Goal: Use online tool/utility: Utilize a website feature to perform a specific function

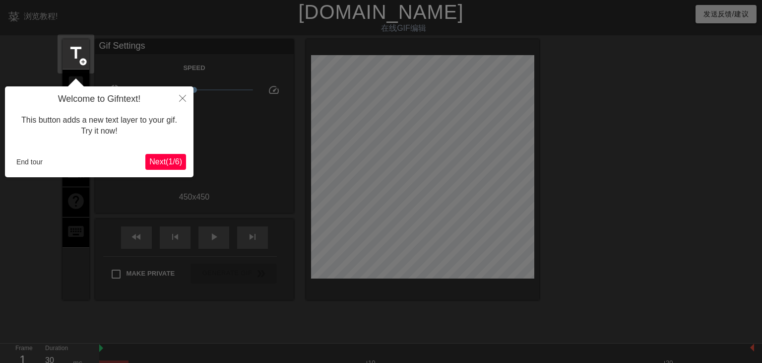
scroll to position [24, 0]
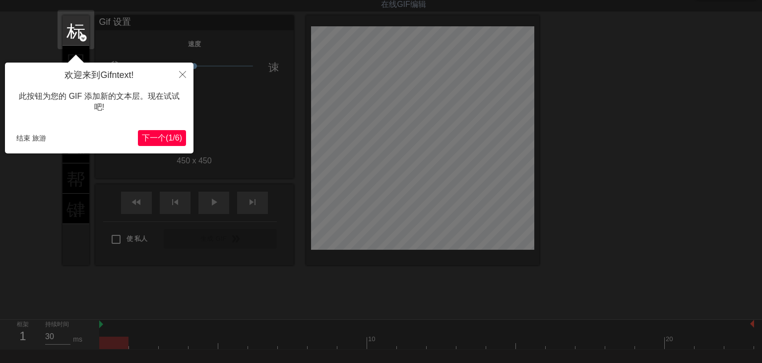
click at [172, 138] on span "下一个(1/6)" at bounding box center [162, 137] width 40 height 8
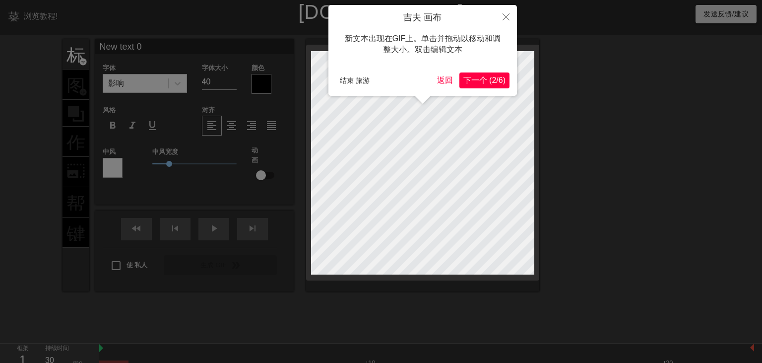
click at [488, 80] on span "下一个 (2/6)" at bounding box center [484, 80] width 42 height 8
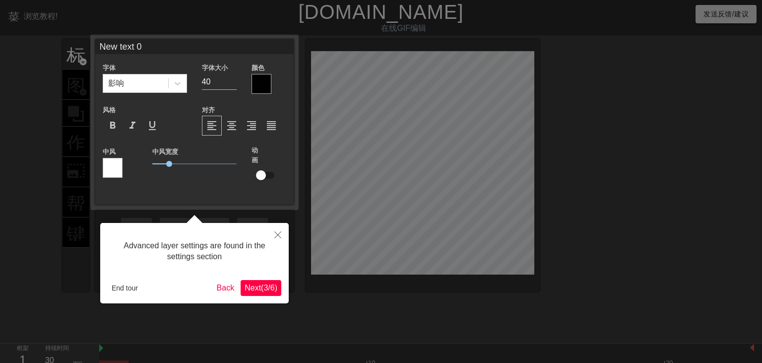
scroll to position [24, 0]
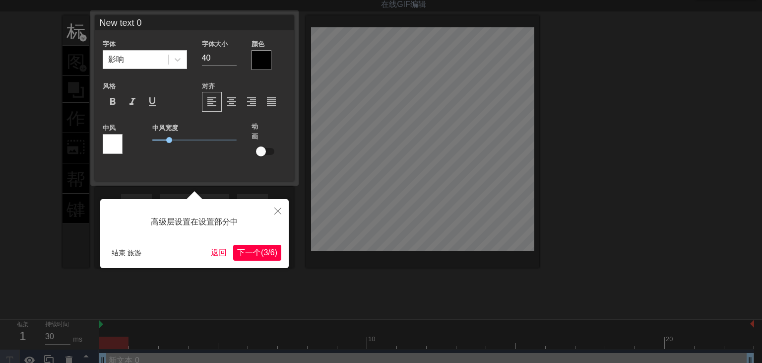
click at [279, 254] on button "下一个(3/6)" at bounding box center [257, 253] width 48 height 16
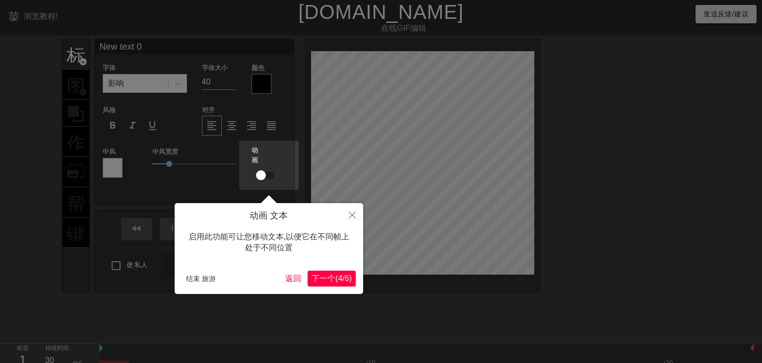
click at [326, 282] on span "下一个(4/6)" at bounding box center [332, 278] width 40 height 8
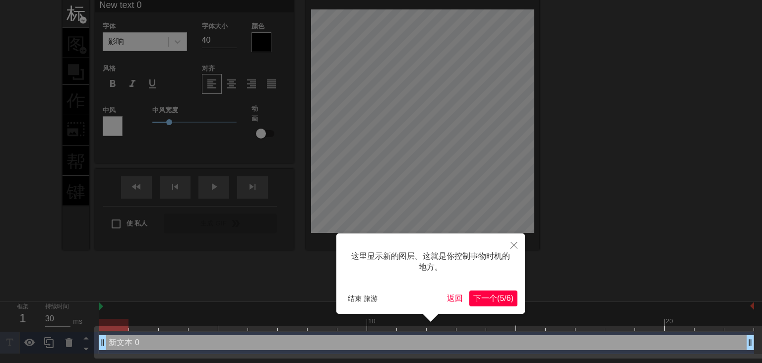
click at [501, 282] on div "这里显示新的图层。这就是你控制事物时机的地方。" at bounding box center [431, 262] width 174 height 42
click at [502, 295] on span "下一个(5/6)" at bounding box center [493, 298] width 40 height 8
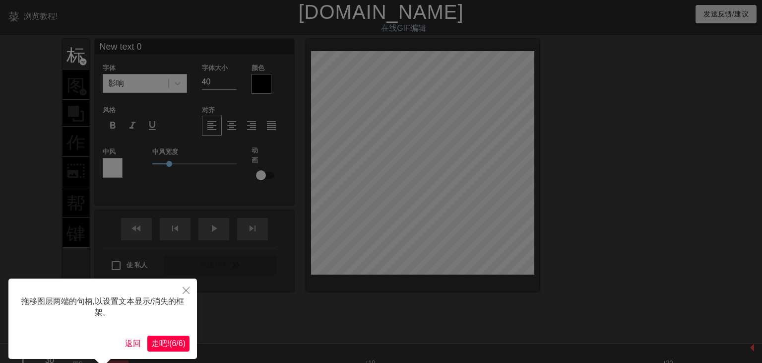
click at [174, 340] on span "走吧!(6/6)" at bounding box center [168, 343] width 34 height 8
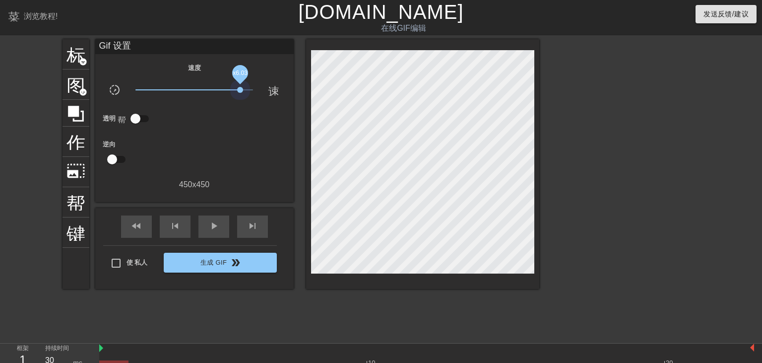
drag, startPoint x: 198, startPoint y: 92, endPoint x: 190, endPoint y: 139, distance: 48.4
click at [239, 95] on span "x6.03" at bounding box center [194, 90] width 118 height 12
click at [220, 231] on div "play_arrow 系统" at bounding box center [213, 226] width 31 height 22
drag, startPoint x: 244, startPoint y: 94, endPoint x: 269, endPoint y: 102, distance: 26.0
click at [269, 102] on div "速度 slow_motion_video 视频 x10.0 速度 透明 帮助 逆向 450 x 450" at bounding box center [195, 126] width 184 height 129
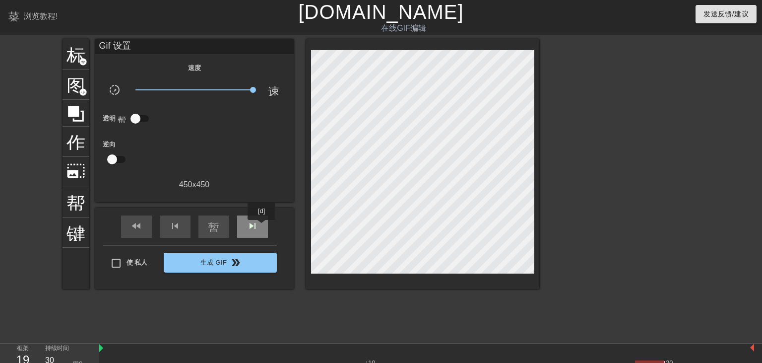
click at [262, 227] on div "skip_next" at bounding box center [252, 226] width 31 height 22
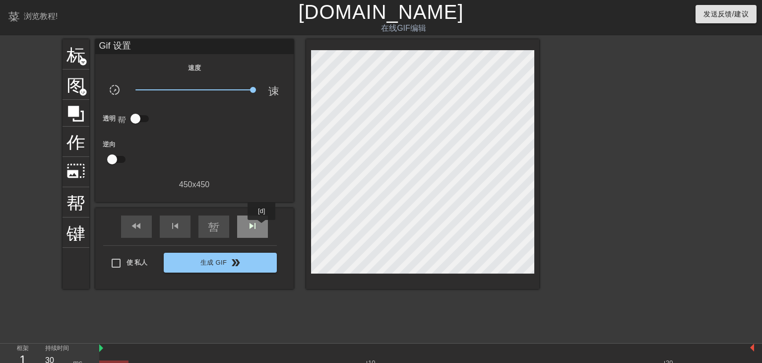
click at [262, 227] on div "skip_next" at bounding box center [252, 226] width 31 height 22
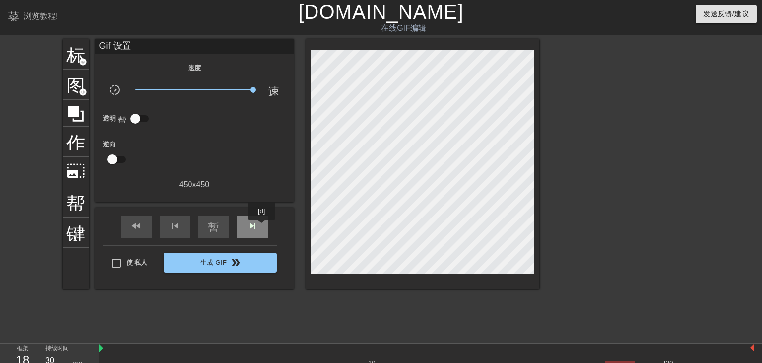
click at [262, 227] on div "skip_next" at bounding box center [252, 226] width 31 height 22
type input "30"
click at [141, 118] on input "checkbox" at bounding box center [135, 118] width 57 height 19
checkbox input "true"
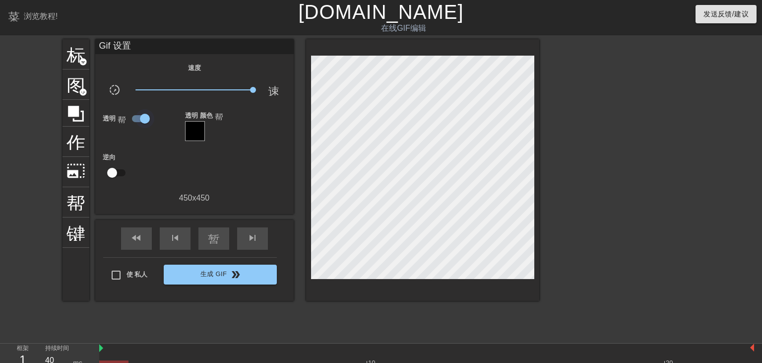
type input "30"
click at [147, 118] on input "checkbox" at bounding box center [145, 118] width 57 height 19
checkbox input "false"
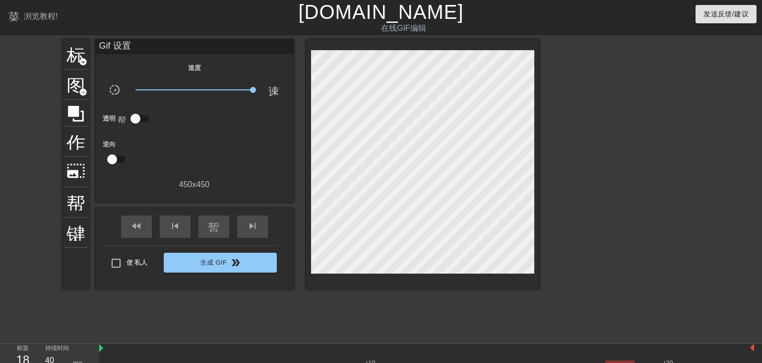
type input "30"
click at [115, 155] on input "checkbox" at bounding box center [112, 159] width 57 height 19
checkbox input "true"
click at [313, 99] on div "标题 add_circle 的 图片 add_circle 的 作物 photo_size_select_large 的相关产品 帮助 键盘 Gif 设置 速…" at bounding box center [301, 164] width 477 height 250
click at [178, 218] on div "skip_previous 系统" at bounding box center [175, 226] width 31 height 22
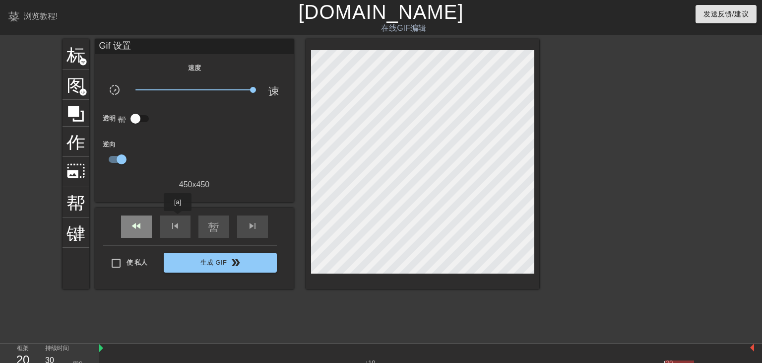
click at [138, 223] on span "fast_rewind 系统" at bounding box center [136, 226] width 12 height 12
type input "30"
